Goal: Task Accomplishment & Management: Manage account settings

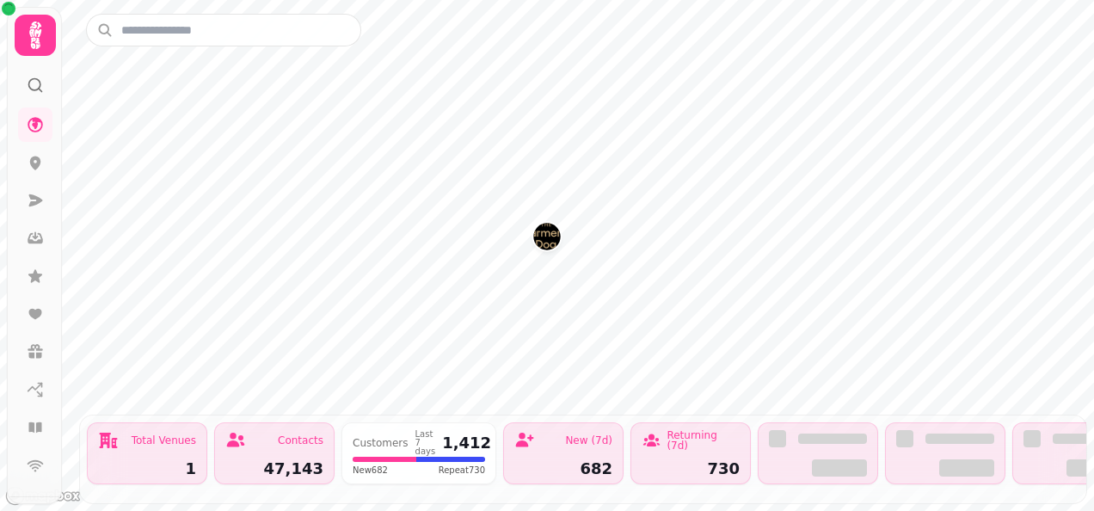
scroll to position [237, 0]
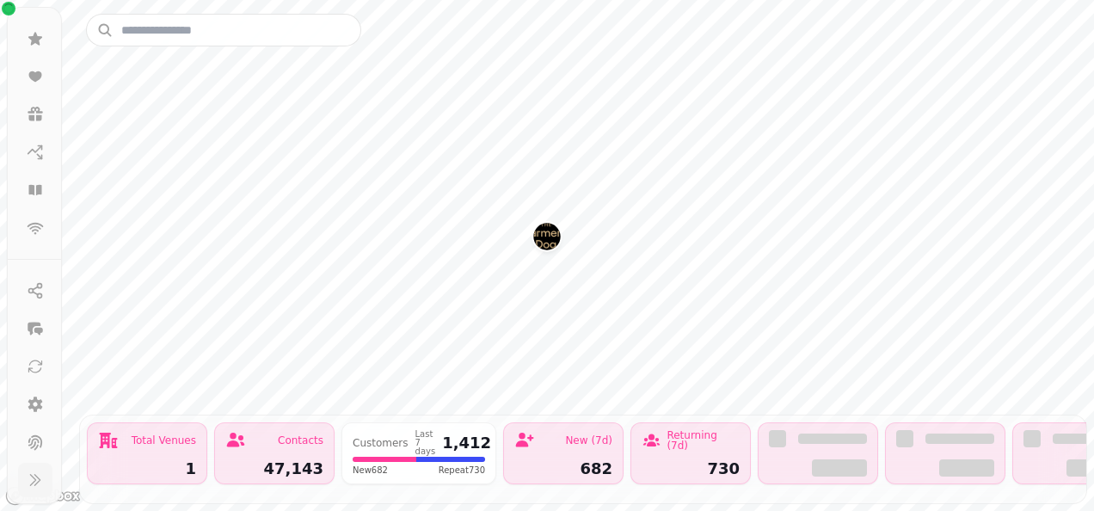
click at [28, 485] on icon at bounding box center [35, 479] width 17 height 17
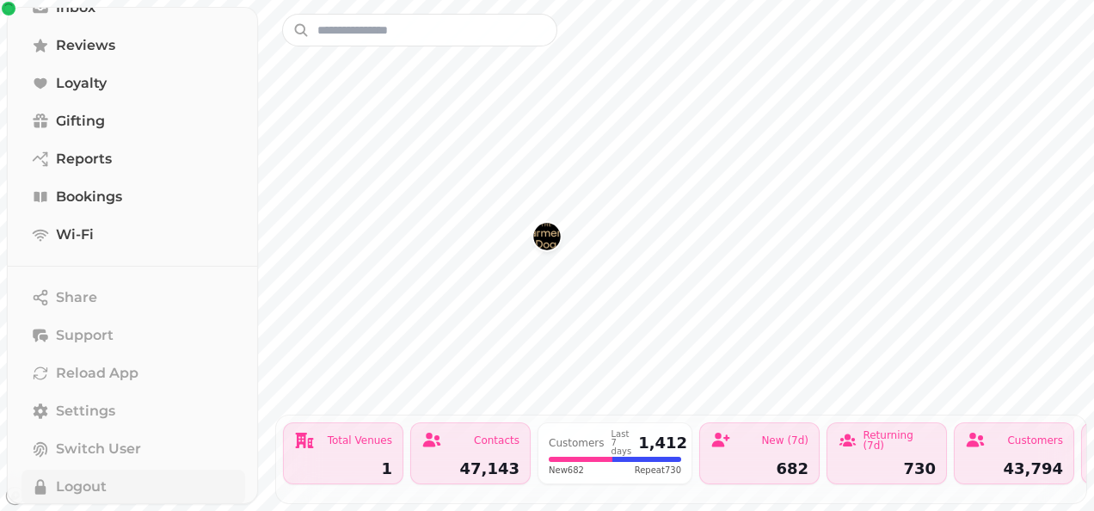
click at [86, 486] on span "Logout" at bounding box center [81, 487] width 51 height 21
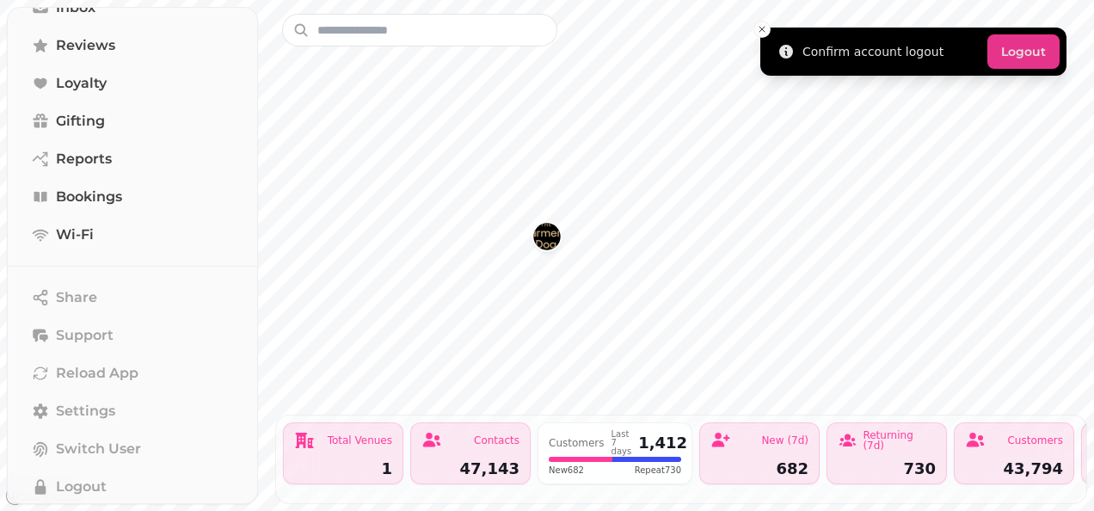
click at [1041, 47] on button "Logout" at bounding box center [1024, 51] width 72 height 34
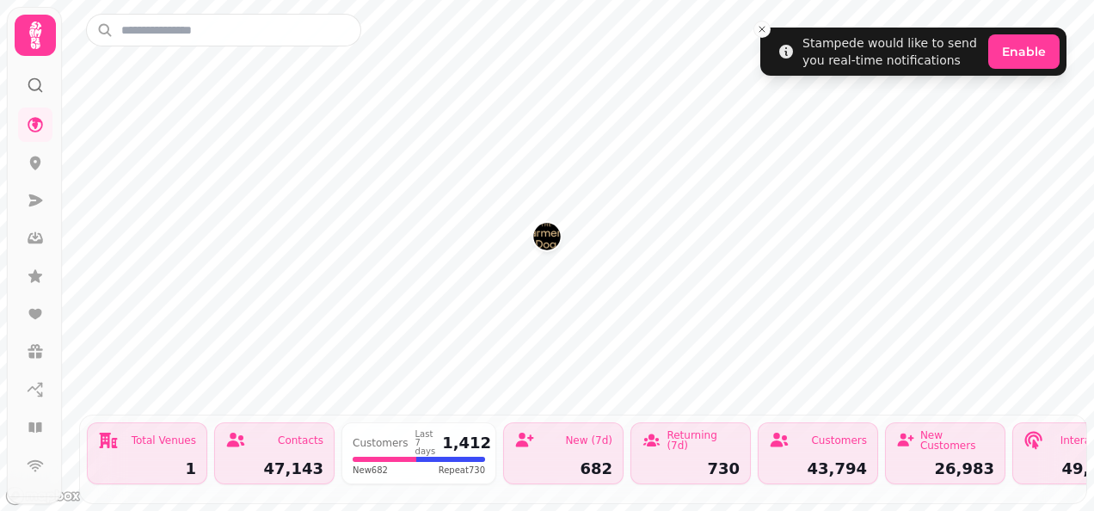
click at [555, 239] on img "The Farmers Dog" at bounding box center [546, 236] width 27 height 27
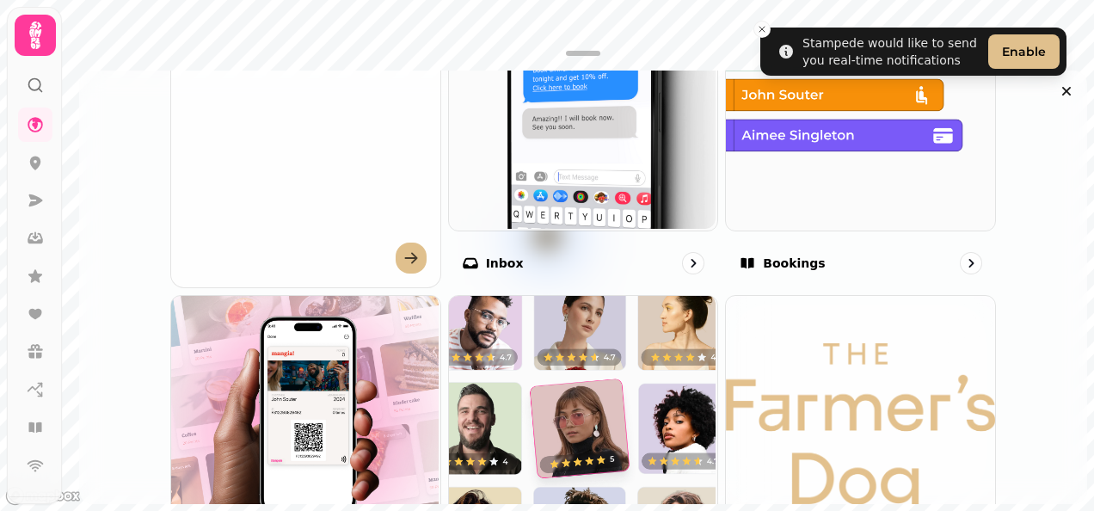
scroll to position [779, 0]
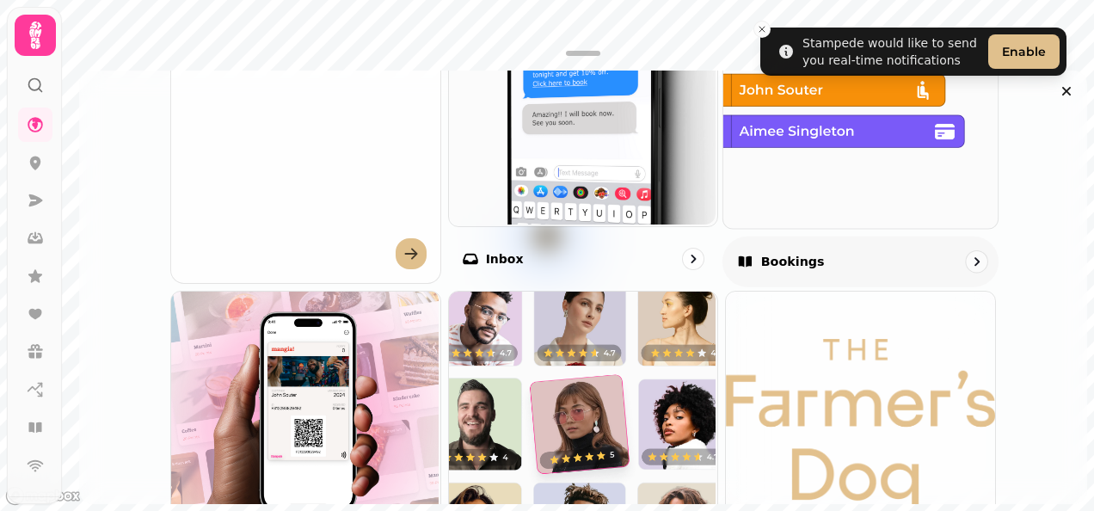
click at [897, 243] on div "Bookings" at bounding box center [861, 261] width 276 height 51
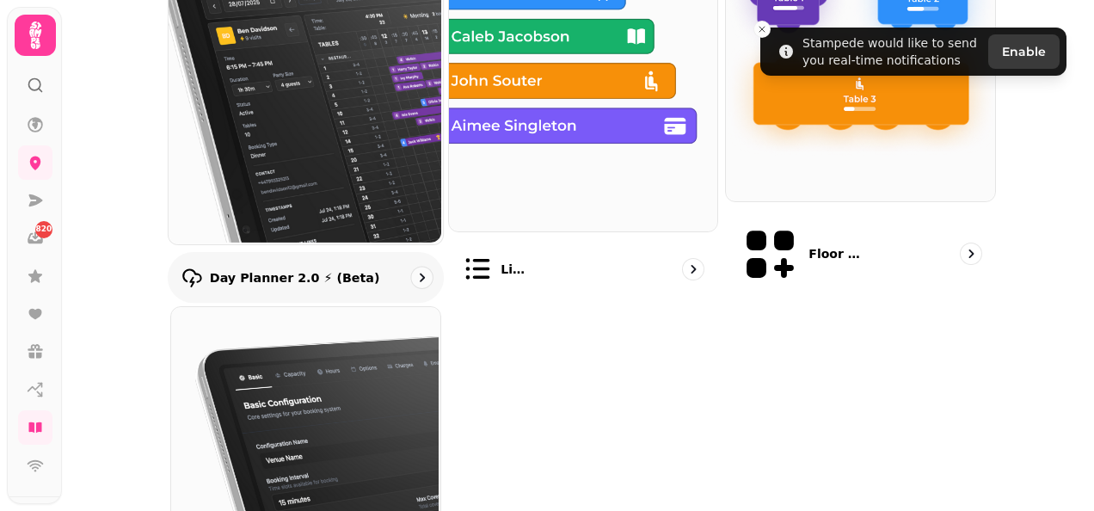
scroll to position [278, 0]
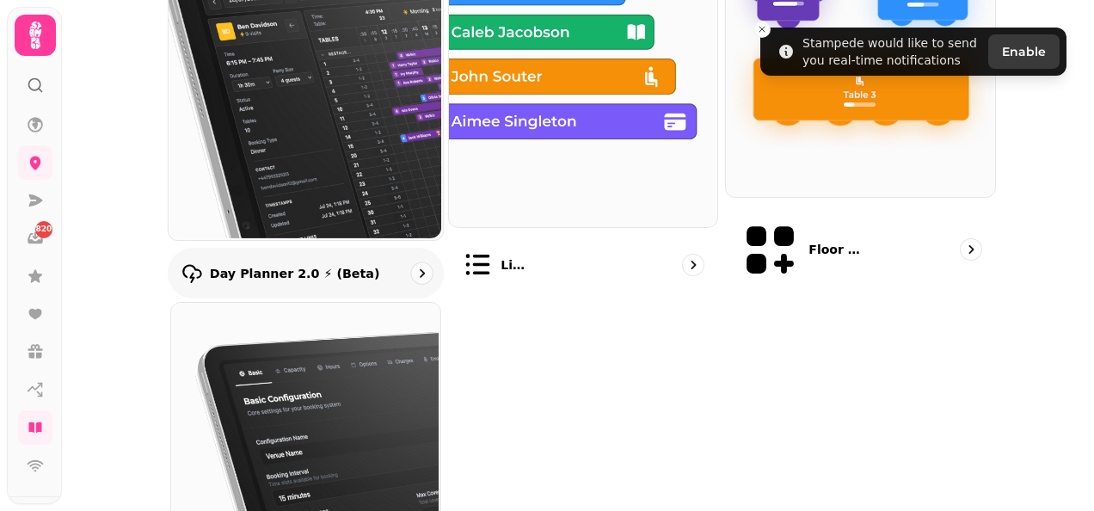
click at [357, 86] on img at bounding box center [304, 81] width 274 height 316
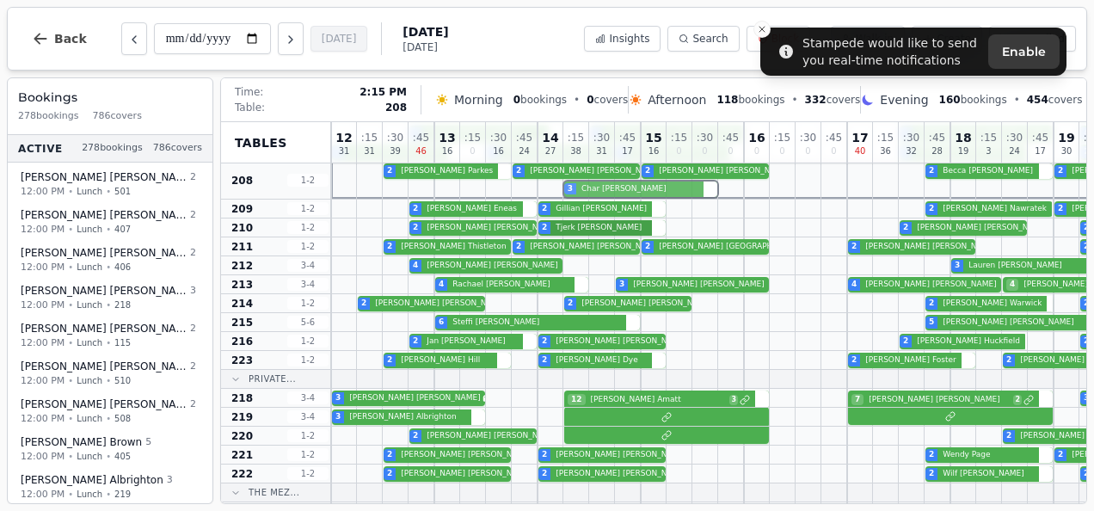
scroll to position [153, 0]
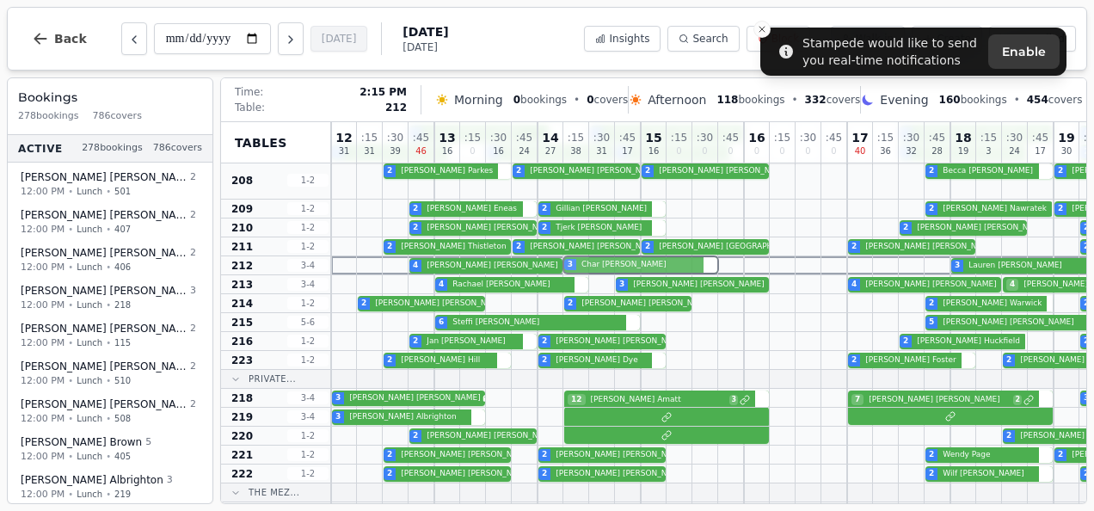
drag, startPoint x: 587, startPoint y: 310, endPoint x: 576, endPoint y: 256, distance: 55.3
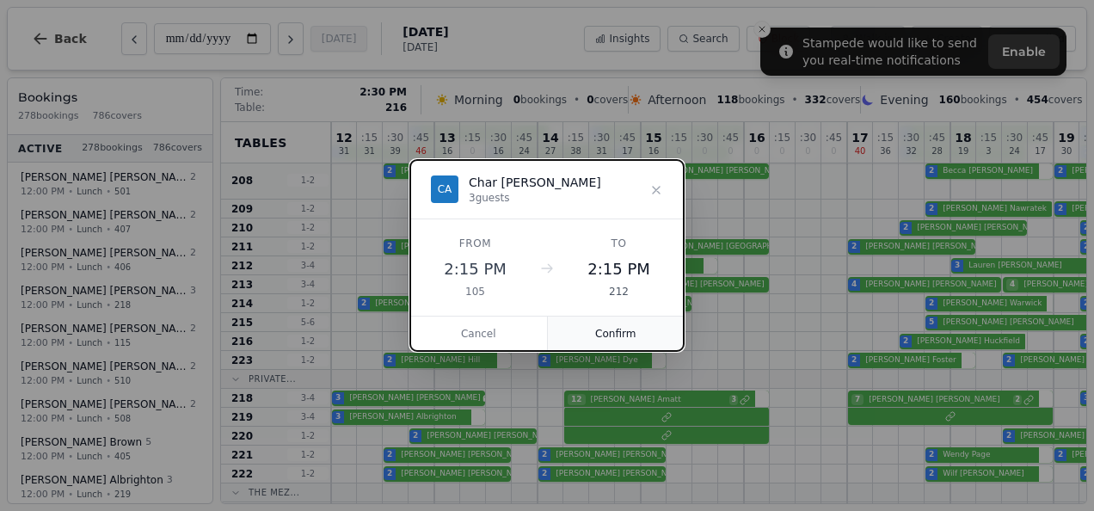
click at [589, 336] on button "Confirm" at bounding box center [616, 334] width 137 height 34
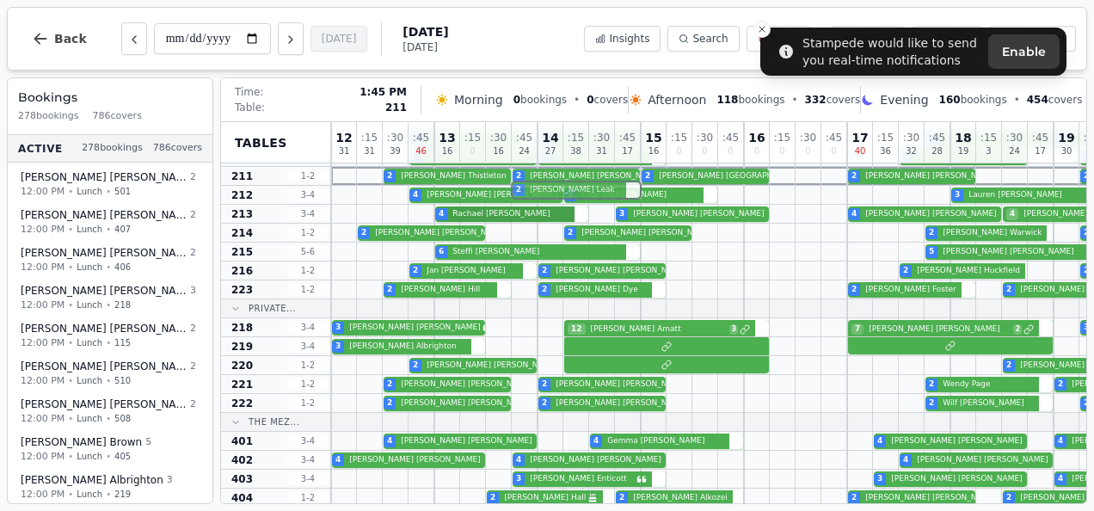
scroll to position [208, 0]
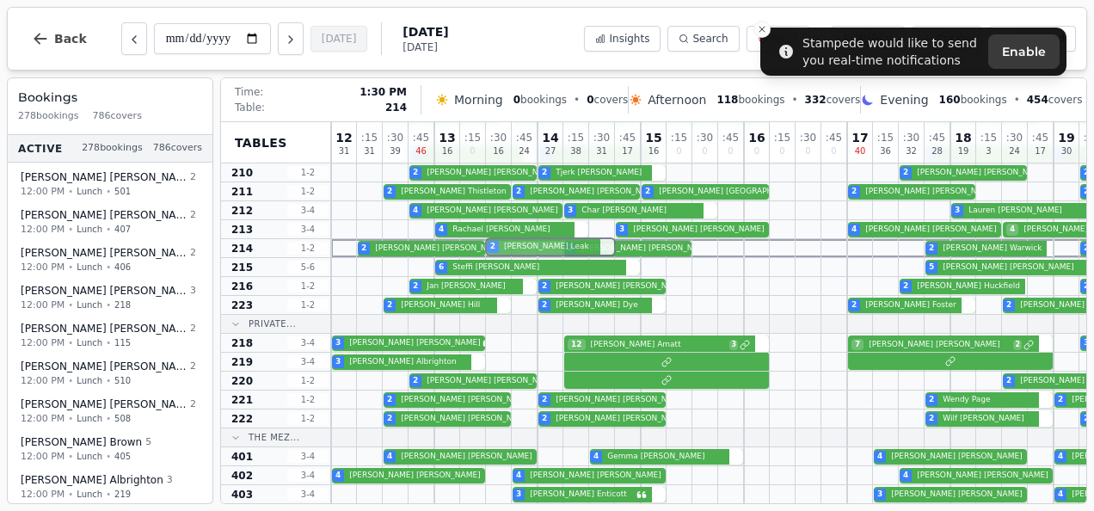
drag, startPoint x: 552, startPoint y: 385, endPoint x: 533, endPoint y: 248, distance: 138.1
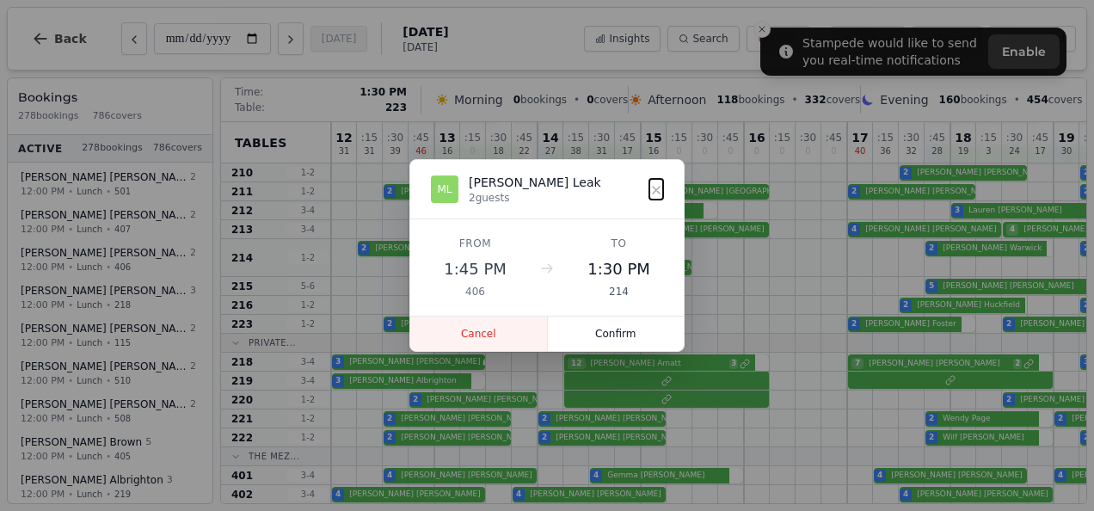
click at [477, 347] on button "Cancel" at bounding box center [479, 334] width 138 height 34
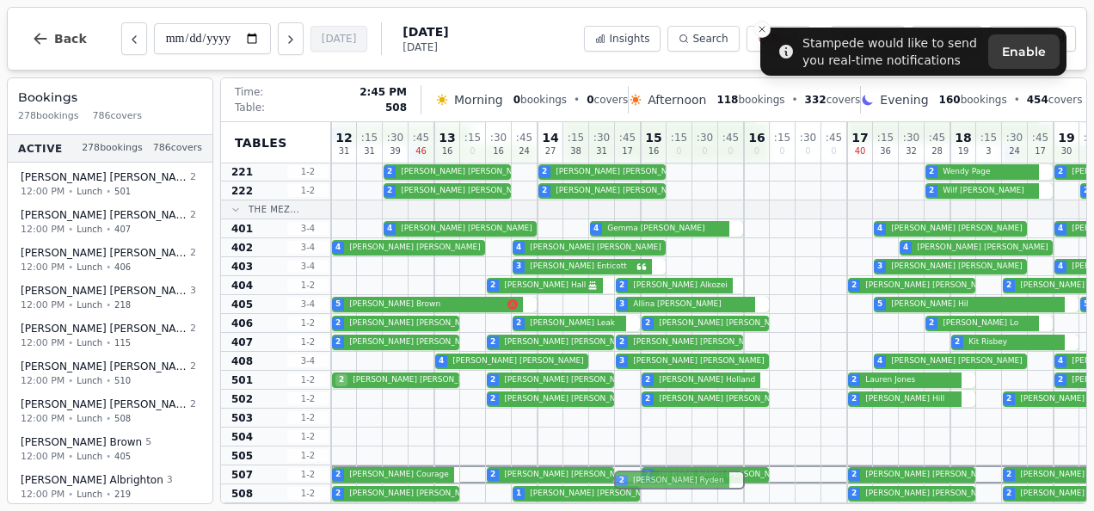
scroll to position [489, 0]
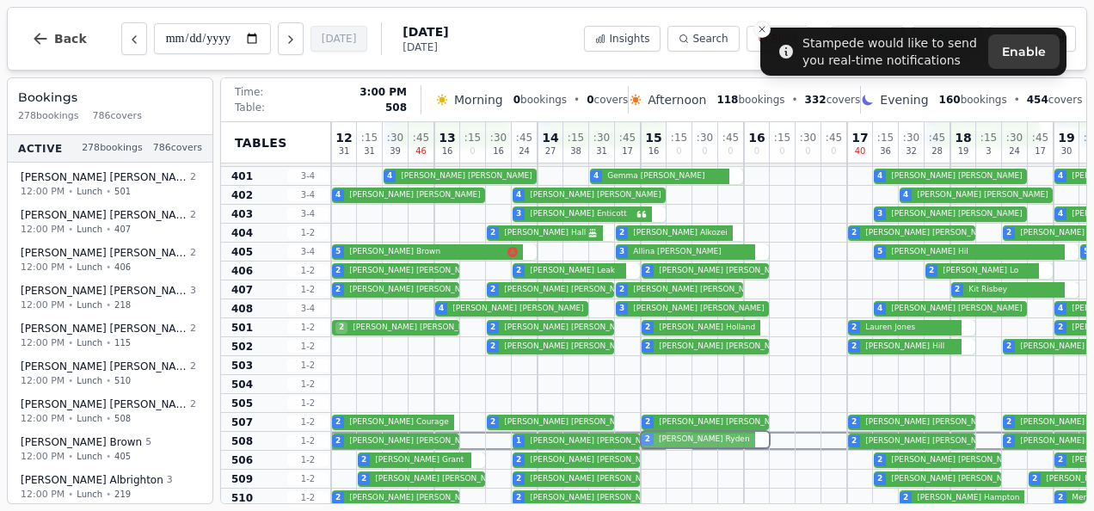
drag, startPoint x: 688, startPoint y: 368, endPoint x: 674, endPoint y: 438, distance: 71.0
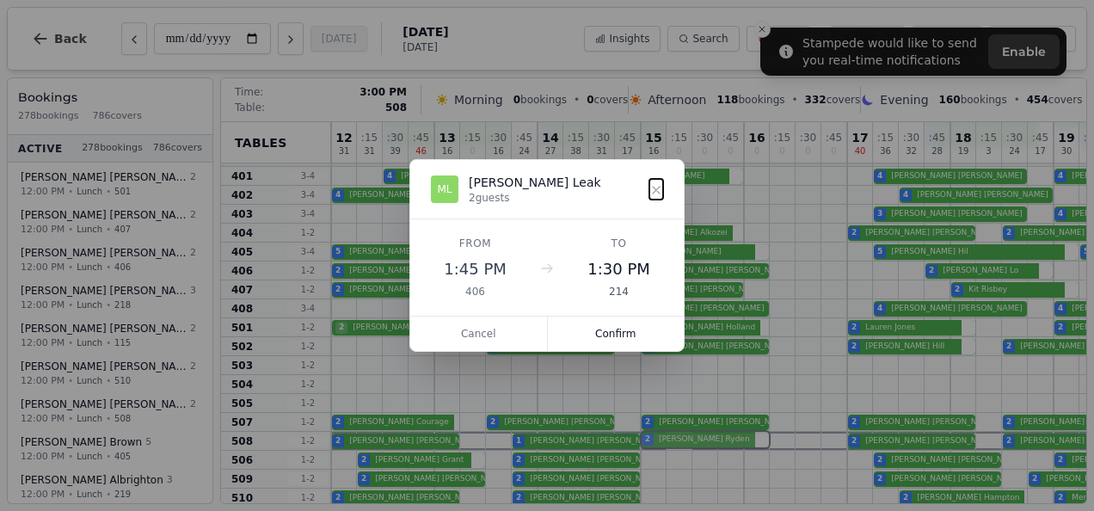
click at [674, 438] on div "12 31 : 15 31 : 30 39 : 45 46 13 16 : 15 0 : 30 16 : 45 24 14 27 : 15 38 : 30 3…" at bounding box center [911, 297] width 1161 height 1328
drag, startPoint x: 619, startPoint y: 308, endPoint x: 618, endPoint y: 326, distance: 18.1
click at [618, 326] on div "CR Chris Ryden 2 guests From 3:00 PM 107 To 3:00 PM 508 Cancel Confirm" at bounding box center [547, 255] width 274 height 191
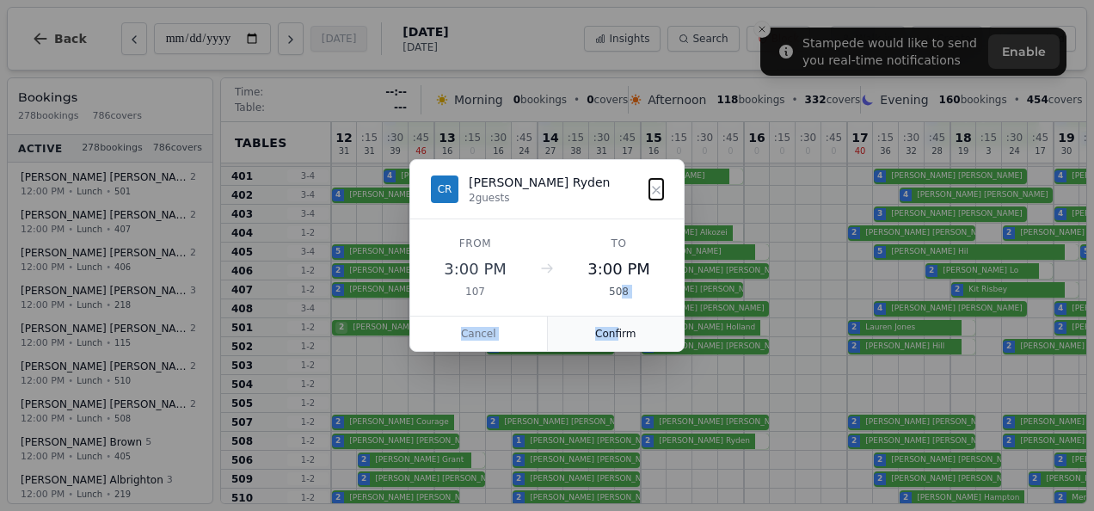
click at [618, 326] on button "Confirm" at bounding box center [616, 334] width 137 height 34
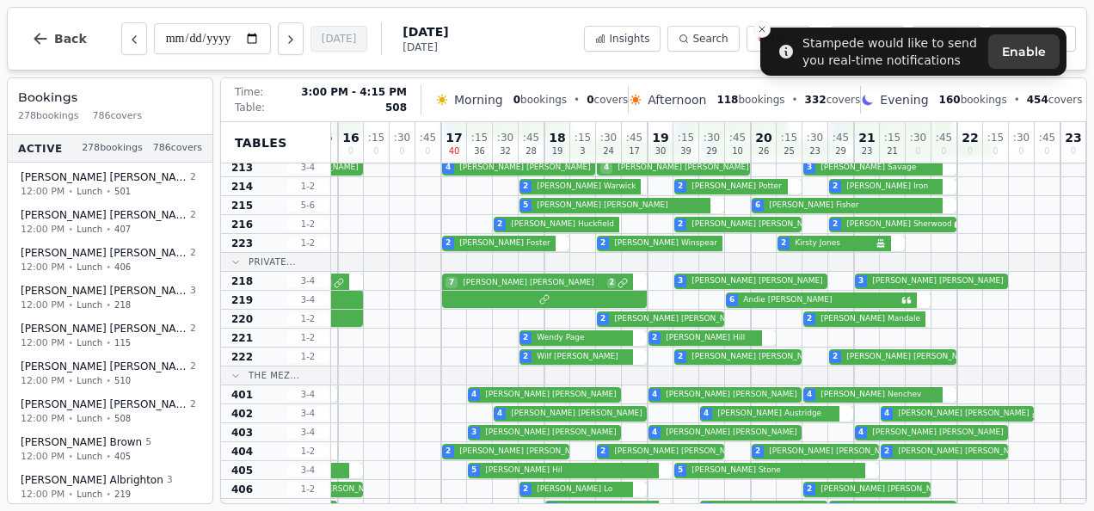
scroll to position [268, 418]
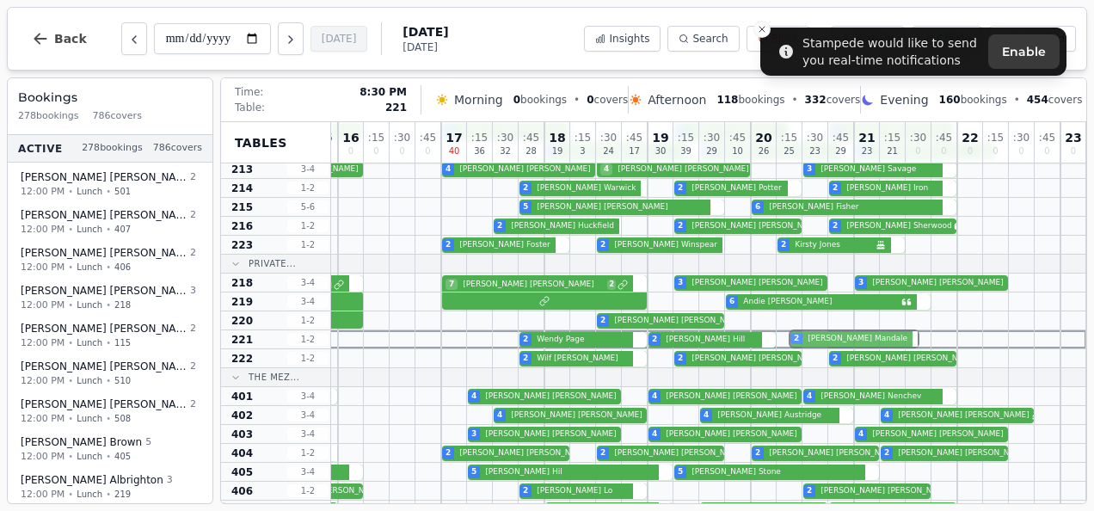
drag, startPoint x: 814, startPoint y: 325, endPoint x: 810, endPoint y: 339, distance: 14.2
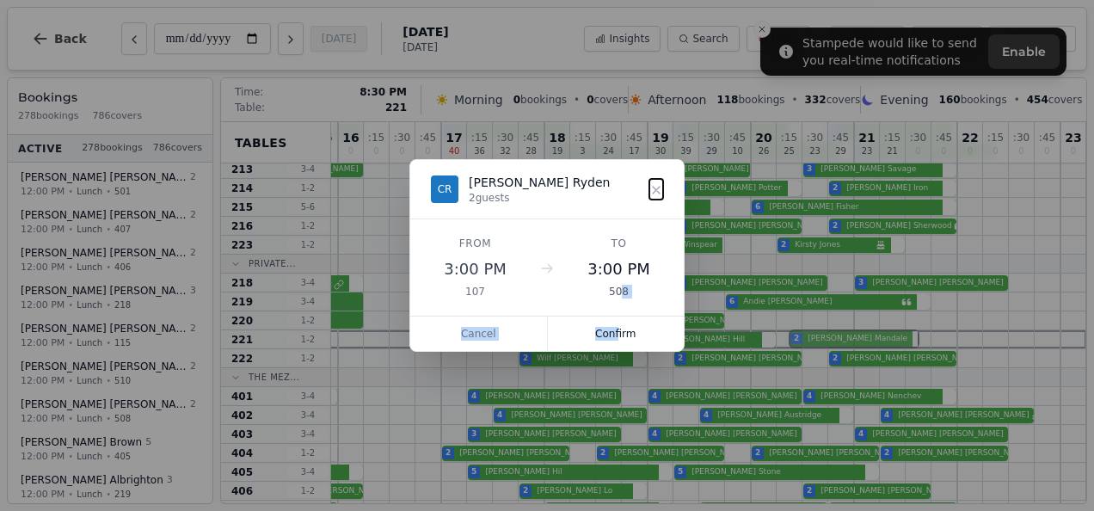
click at [810, 339] on div "12 31 : 15 31 : 30 39 : 45 46 13 16 : 15 0 : 30 16 : 45 24 14 27 : 15 38 : 30 3…" at bounding box center [505, 518] width 1161 height 1328
click at [638, 337] on button "Confirm" at bounding box center [616, 334] width 137 height 34
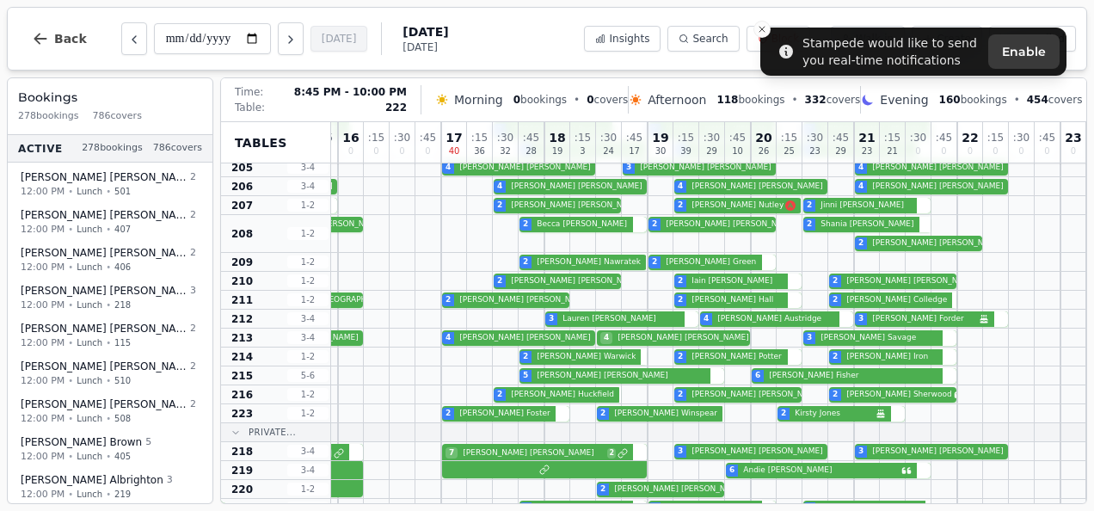
scroll to position [102, 418]
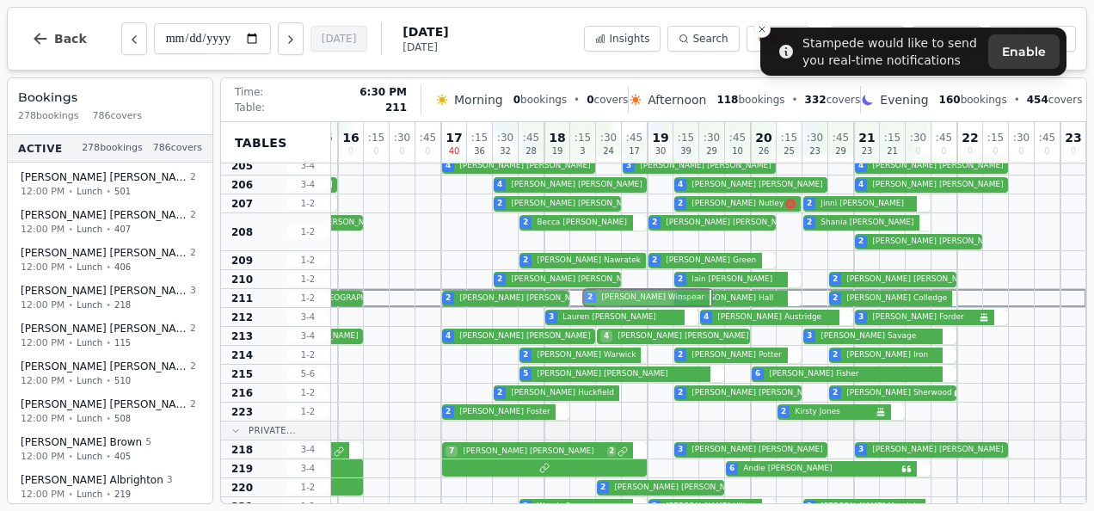
drag, startPoint x: 608, startPoint y: 413, endPoint x: 606, endPoint y: 292, distance: 121.3
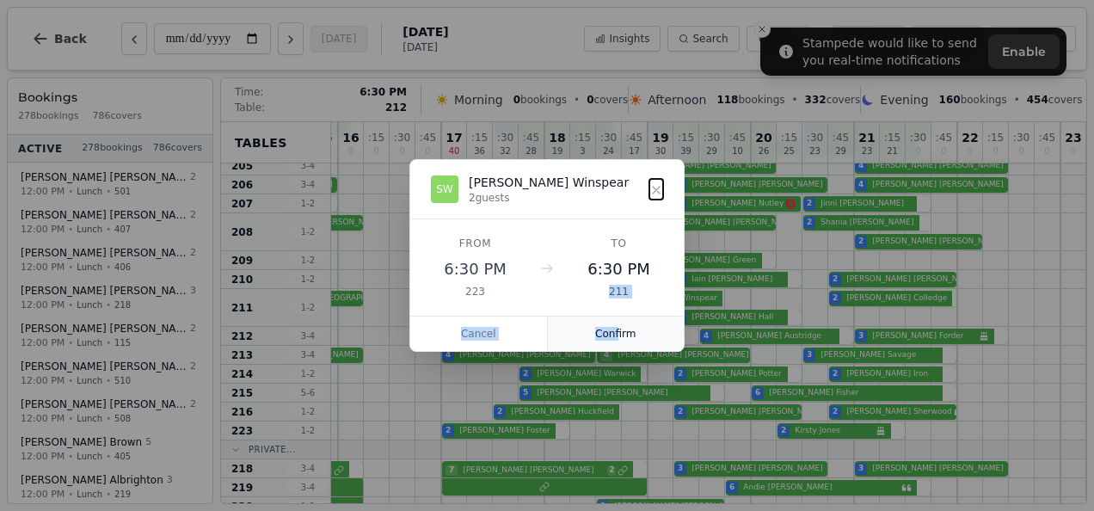
click at [595, 342] on button "Confirm" at bounding box center [616, 334] width 137 height 34
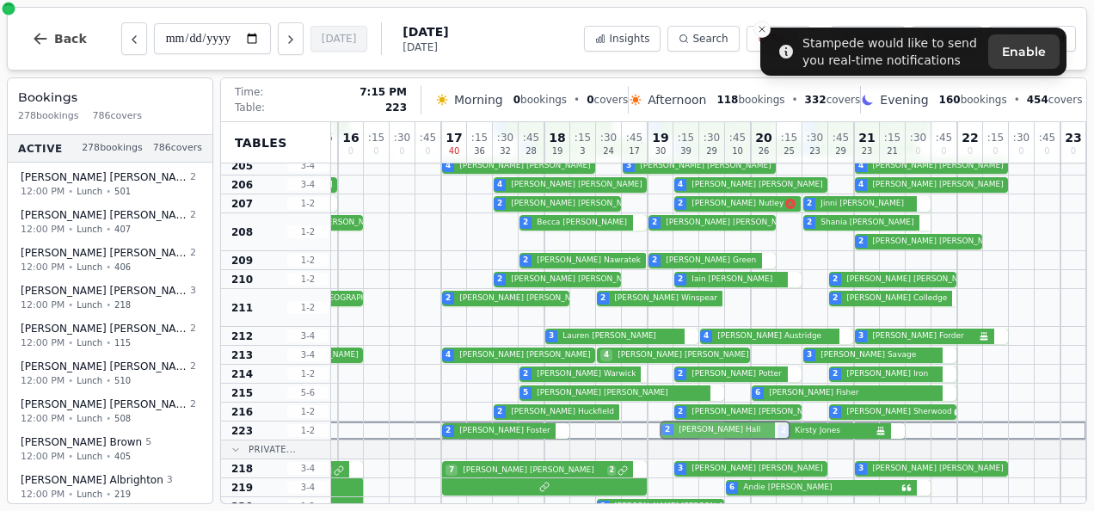
drag, startPoint x: 699, startPoint y: 317, endPoint x: 700, endPoint y: 428, distance: 111.0
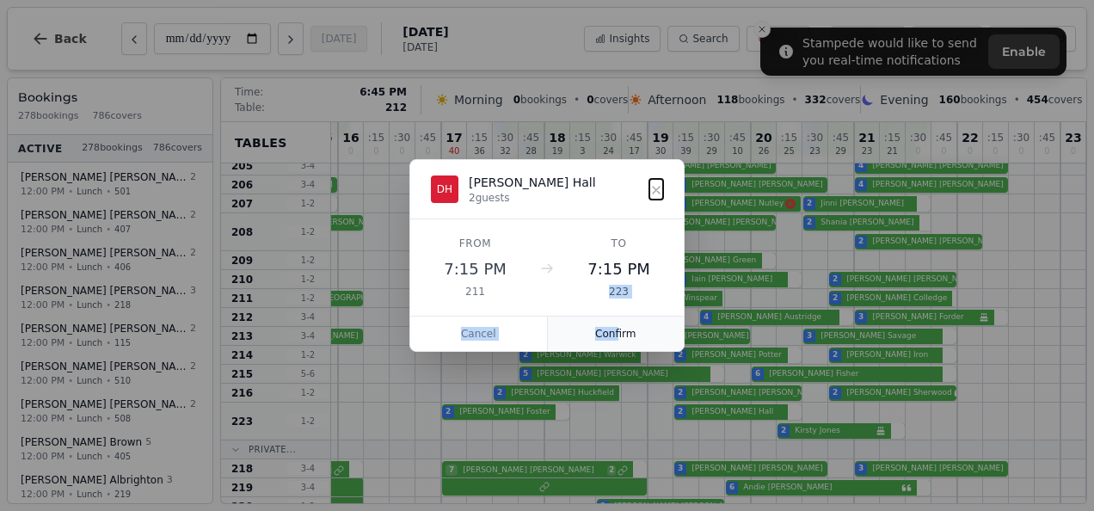
click at [626, 318] on button "Confirm" at bounding box center [616, 334] width 137 height 34
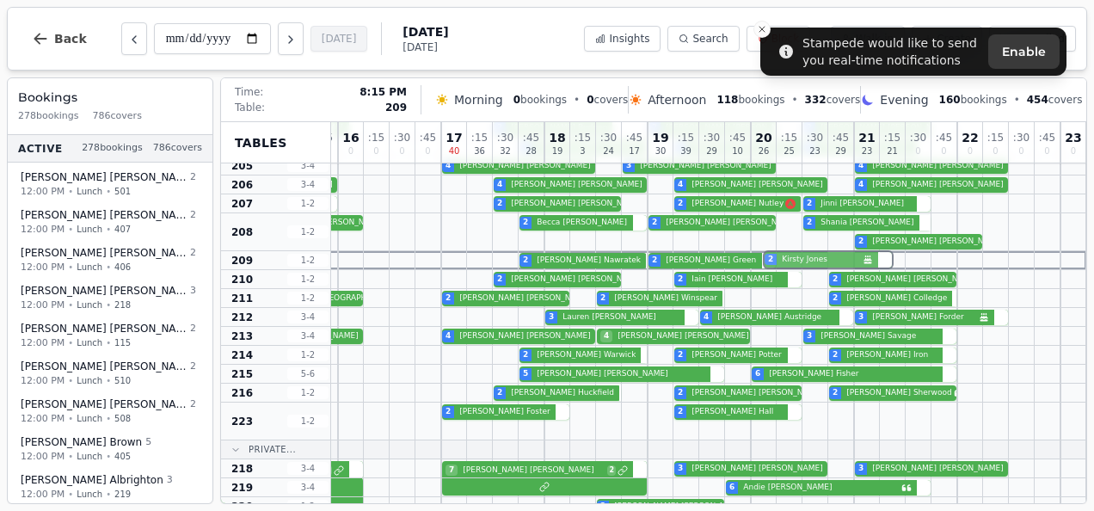
drag, startPoint x: 835, startPoint y: 433, endPoint x: 836, endPoint y: 254, distance: 179.0
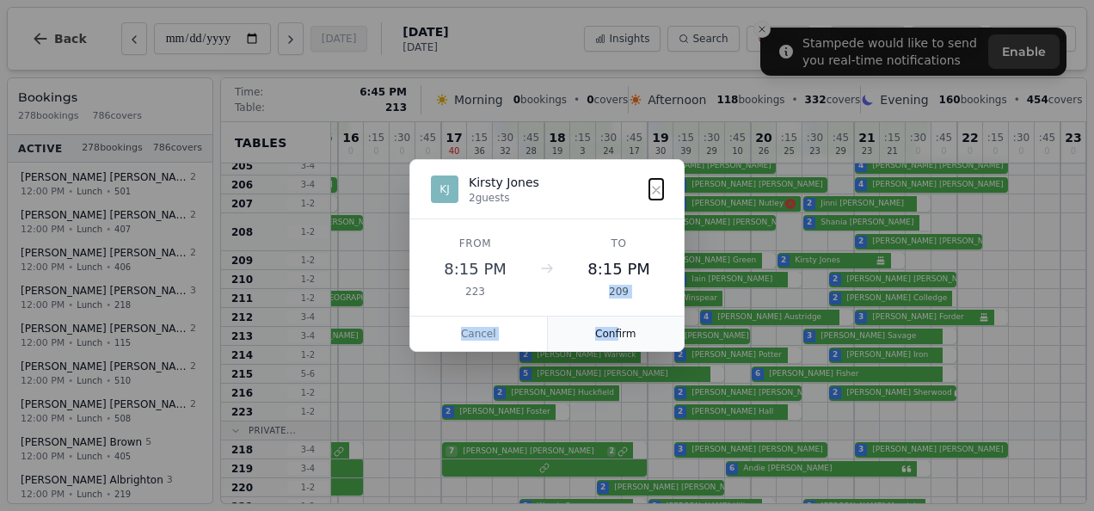
click at [625, 341] on button "Confirm" at bounding box center [616, 334] width 137 height 34
